Goal: Task Accomplishment & Management: Complete application form

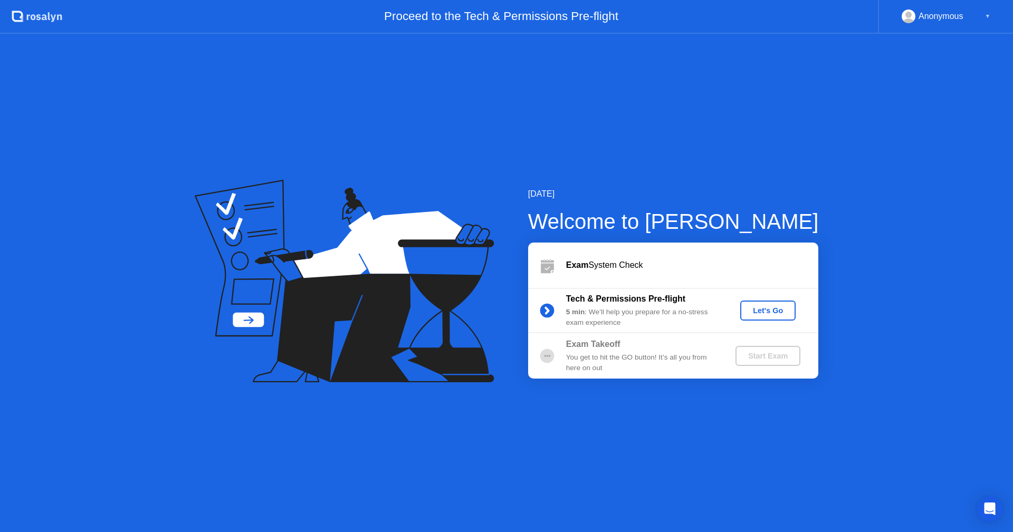
click at [777, 313] on div "Let's Go" at bounding box center [767, 311] width 47 height 8
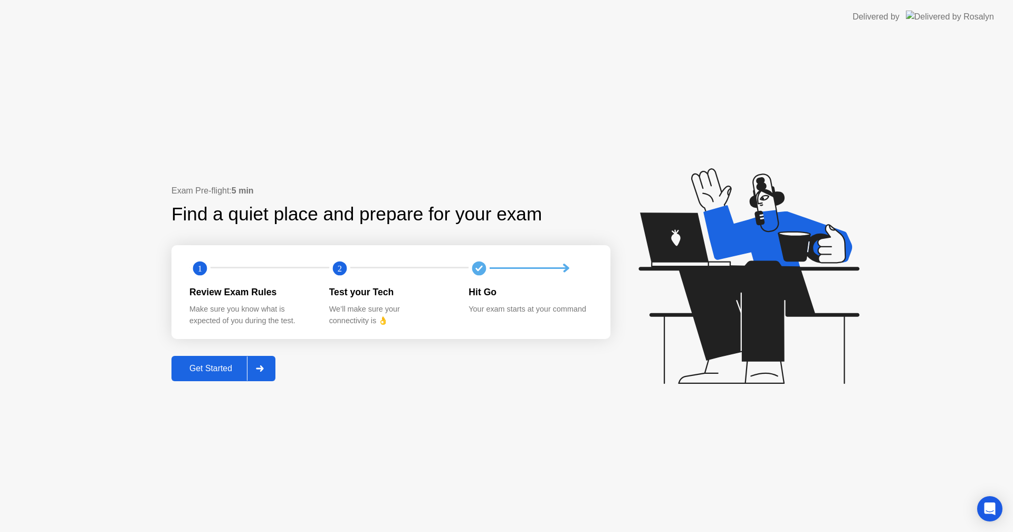
click at [206, 365] on div "Get Started" at bounding box center [211, 368] width 72 height 9
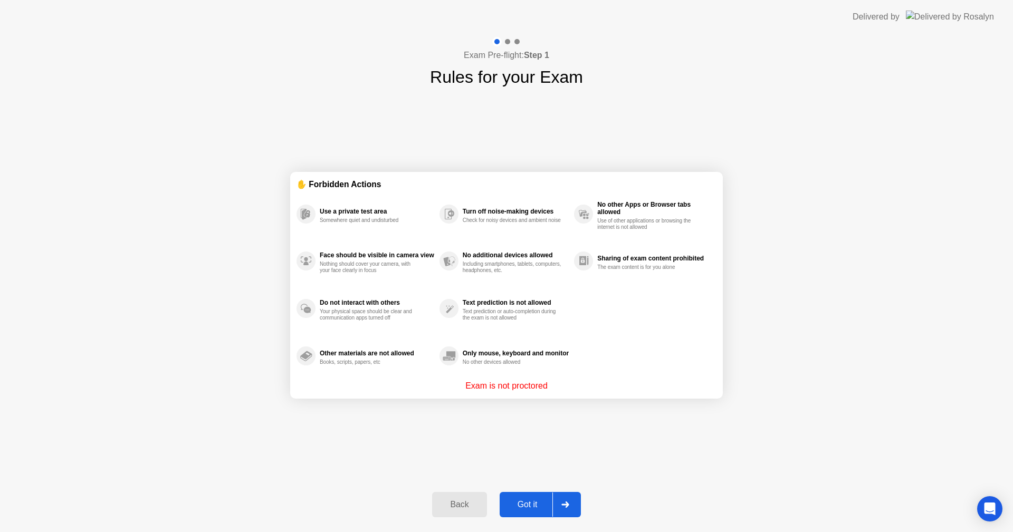
click at [522, 506] on div "Got it" at bounding box center [528, 504] width 50 height 9
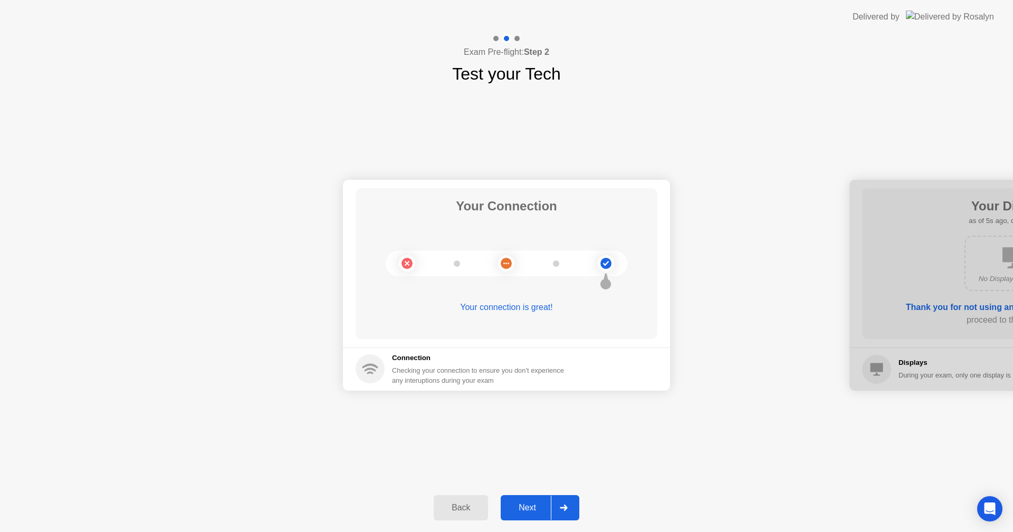
click at [520, 506] on div "Next" at bounding box center [527, 507] width 47 height 9
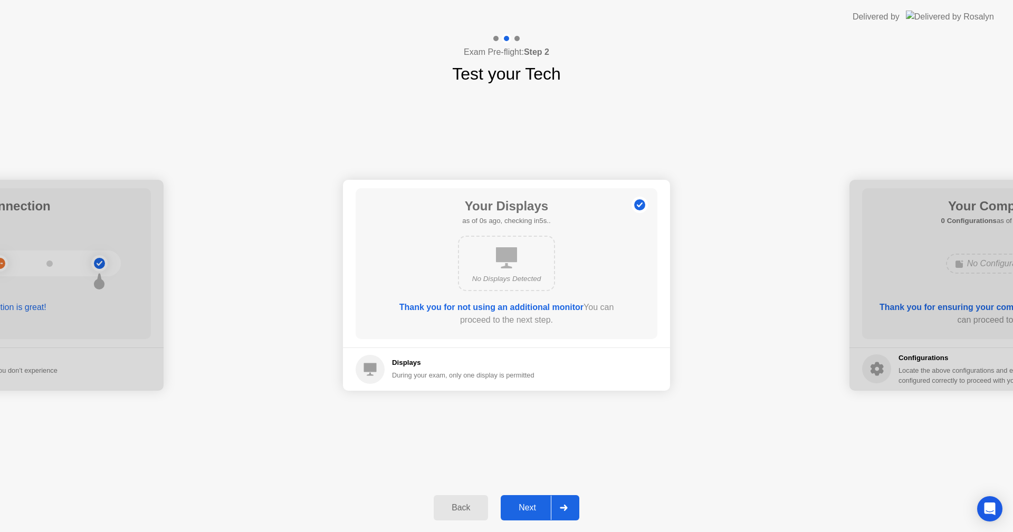
click at [525, 509] on div "Next" at bounding box center [527, 507] width 47 height 9
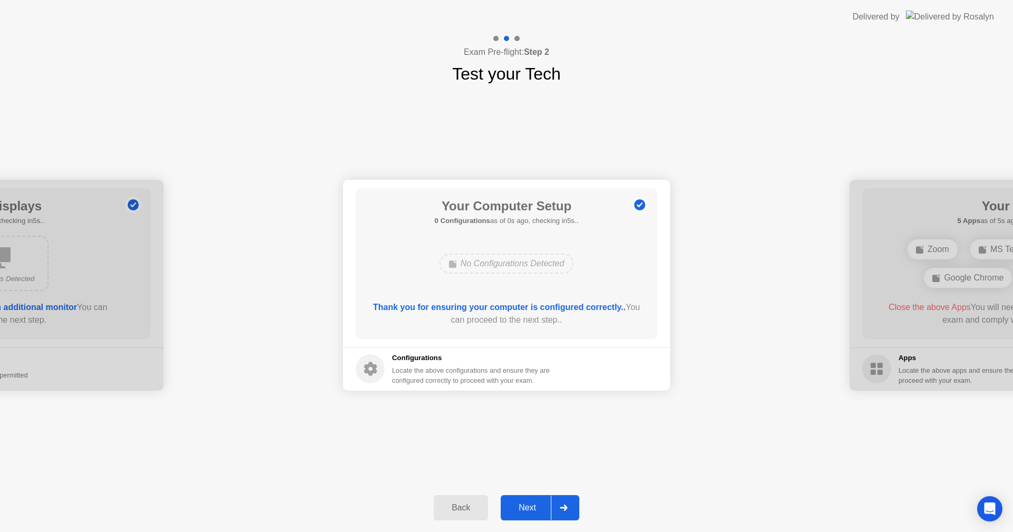
click at [523, 506] on div "Next" at bounding box center [527, 507] width 47 height 9
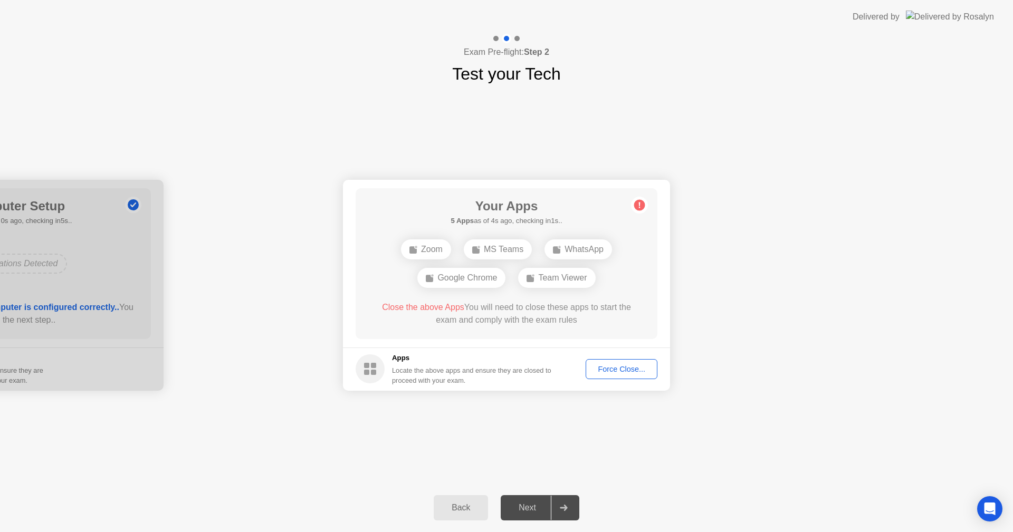
click at [620, 366] on div "Force Close..." at bounding box center [621, 369] width 64 height 8
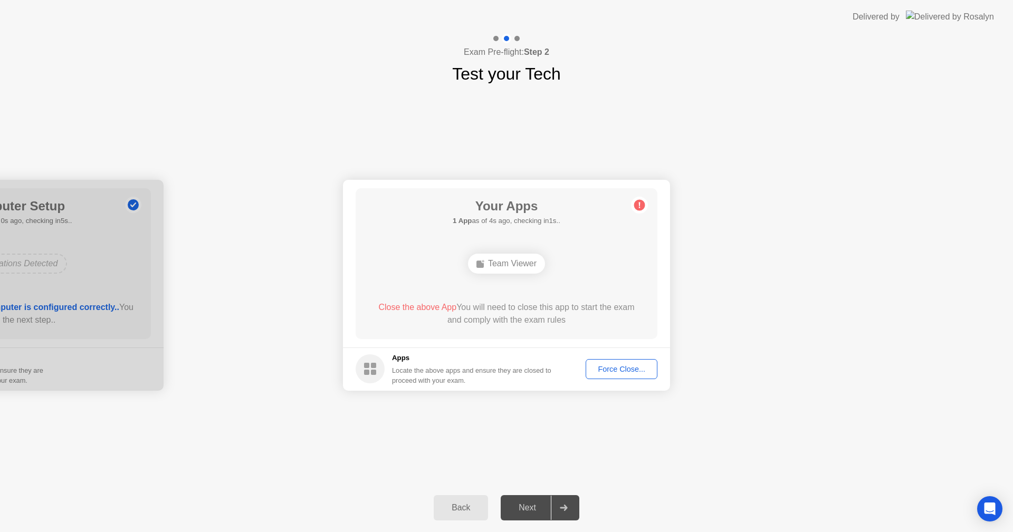
click at [532, 509] on div "Next" at bounding box center [527, 507] width 47 height 9
click at [626, 365] on div "Force Close..." at bounding box center [621, 369] width 64 height 8
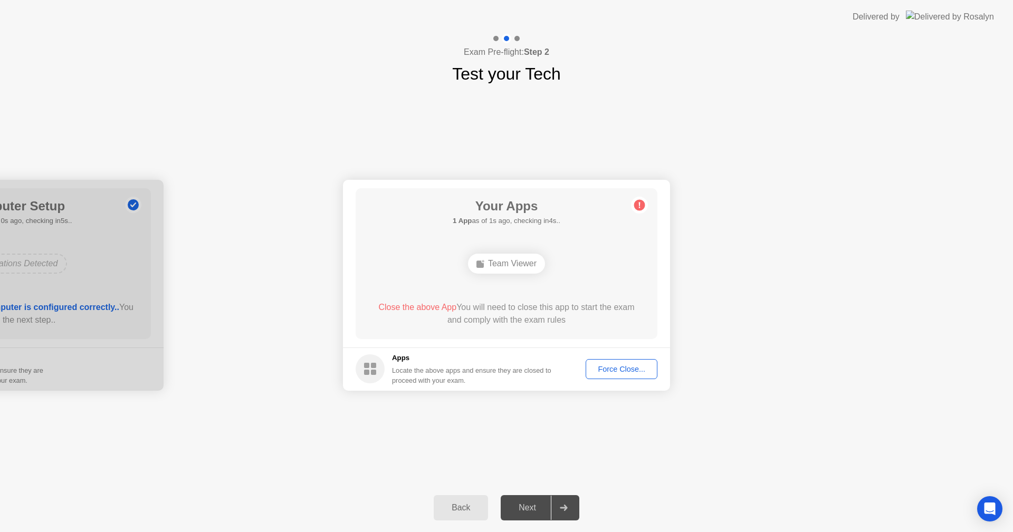
click at [496, 266] on div "Team Viewer" at bounding box center [506, 264] width 77 height 20
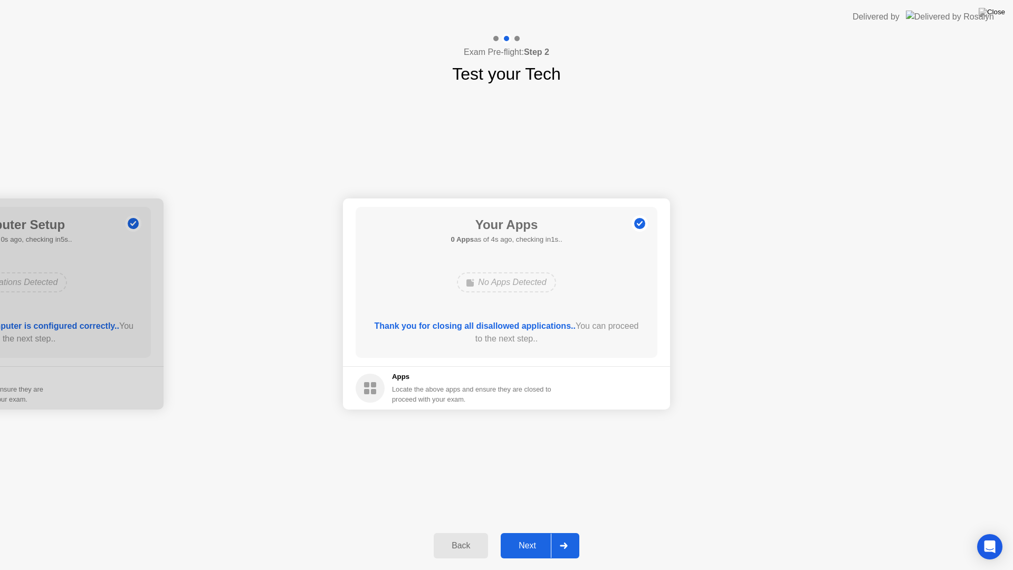
click at [521, 532] on div "Next" at bounding box center [527, 545] width 47 height 9
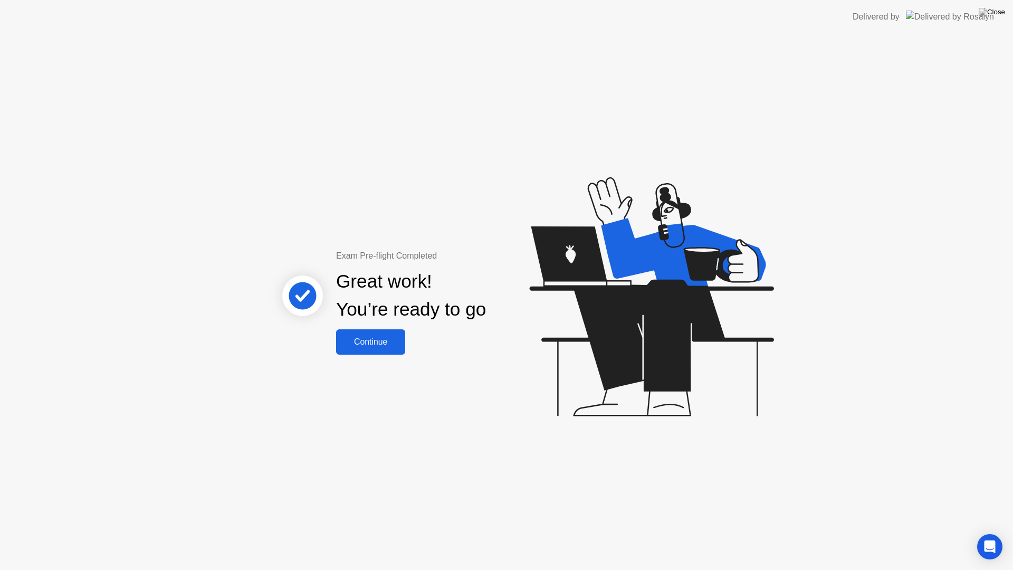
click at [356, 339] on div "Continue" at bounding box center [370, 341] width 63 height 9
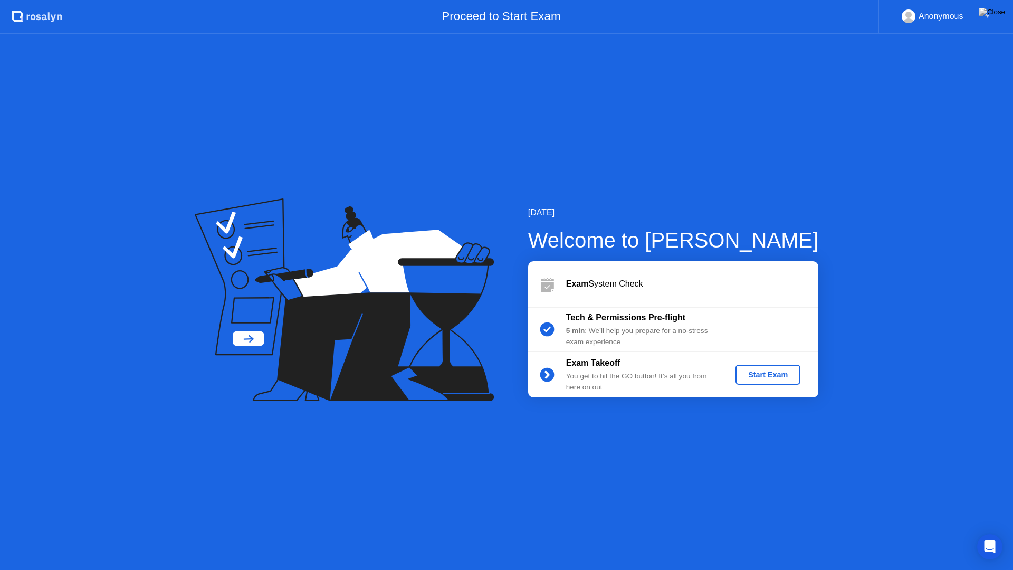
click at [768, 376] on div "Start Exam" at bounding box center [768, 374] width 56 height 8
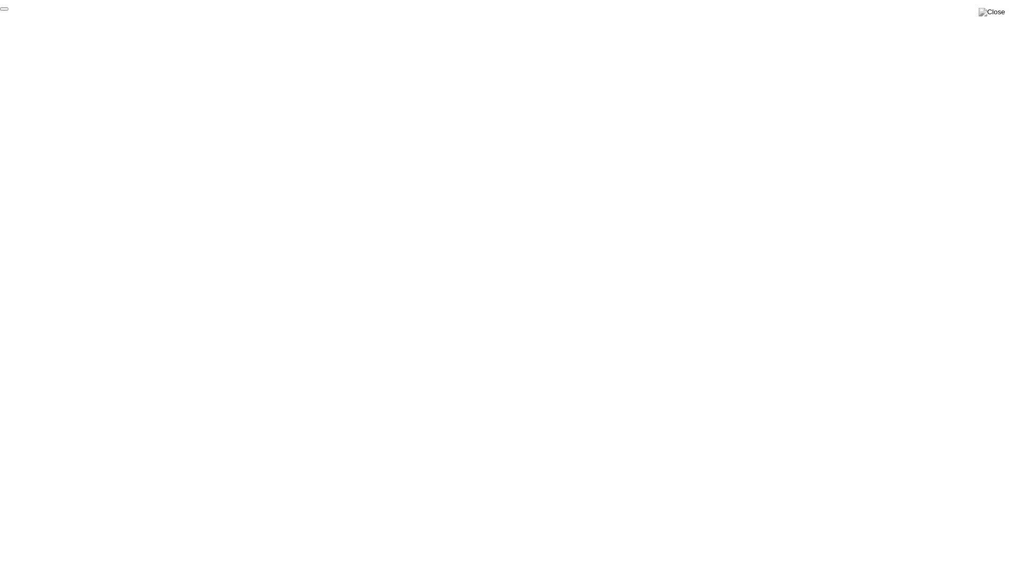
click div "End Proctoring Session"
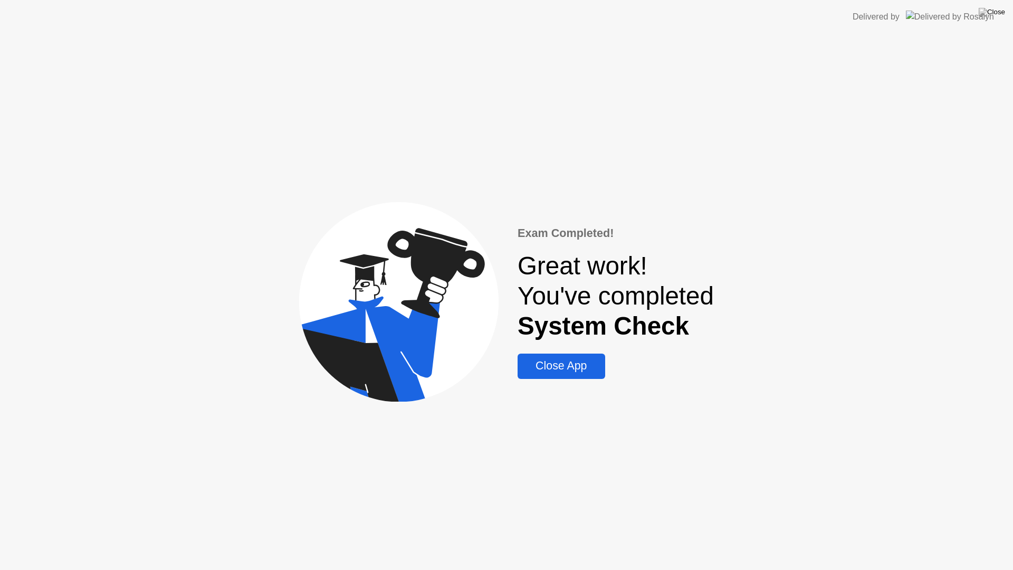
click at [566, 370] on div "Close App" at bounding box center [561, 365] width 81 height 13
